Goal: Information Seeking & Learning: Understand process/instructions

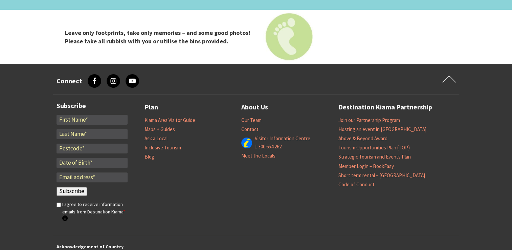
scroll to position [2715, 0]
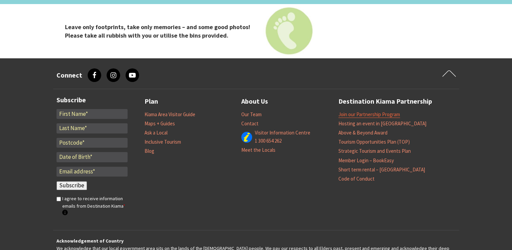
click at [374, 111] on link "Join our Partnership Program" at bounding box center [370, 114] width 62 height 7
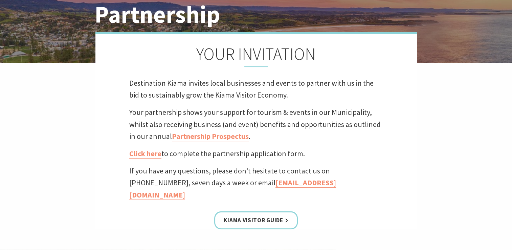
scroll to position [111, 0]
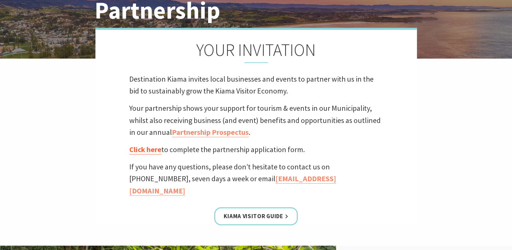
click at [149, 150] on link "Click here" at bounding box center [145, 150] width 32 height 10
